Goal: Find specific page/section: Find specific page/section

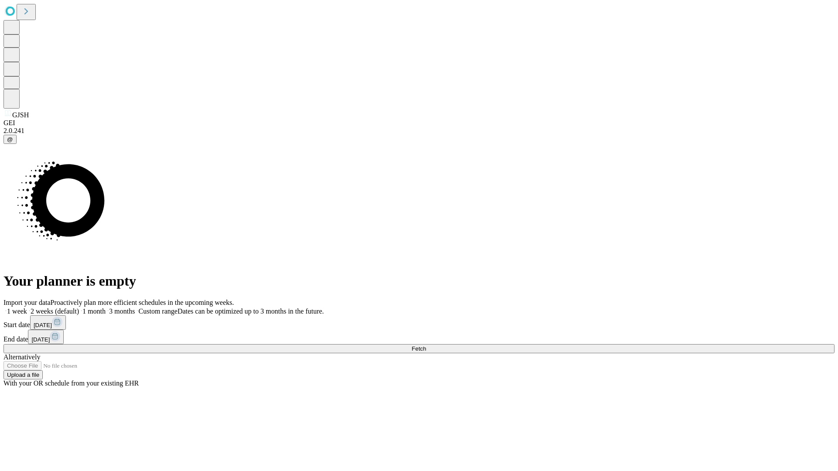
click at [426, 346] on span "Fetch" at bounding box center [419, 349] width 14 height 7
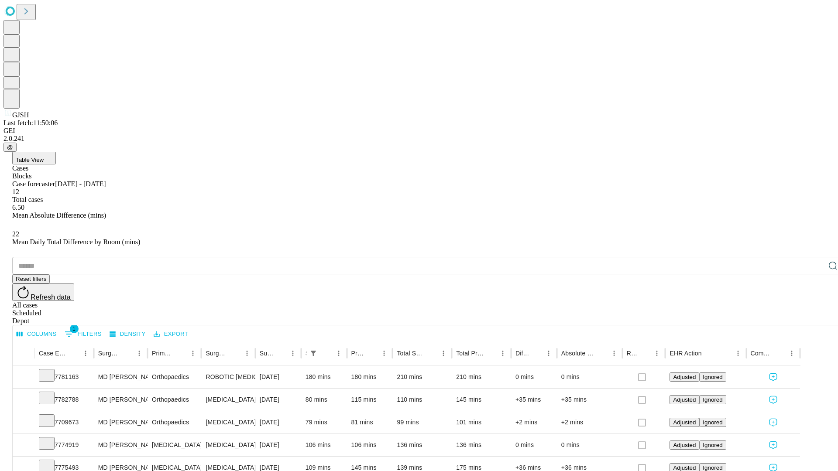
click at [815, 317] on div "Depot" at bounding box center [427, 321] width 831 height 8
